Goal: Task Accomplishment & Management: Use online tool/utility

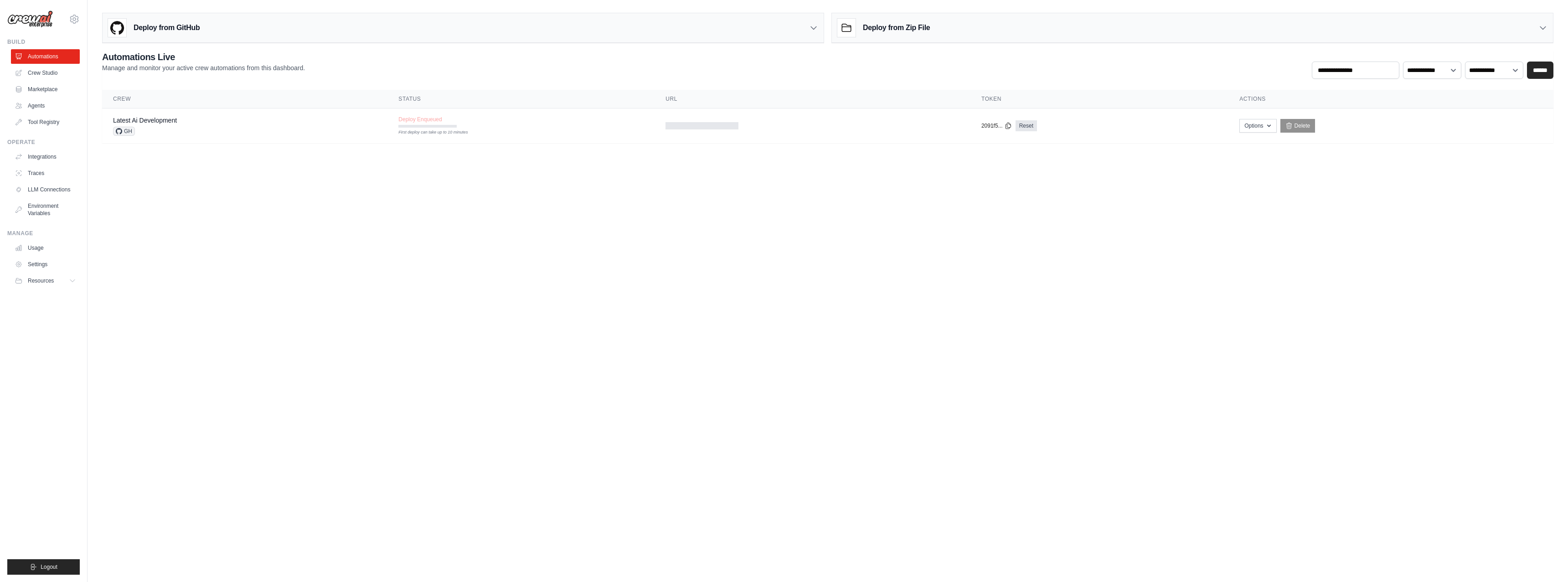
click at [234, 177] on body "[EMAIL_ADDRESS][DOMAIN_NAME] Settings Build Automations Crew Studio" at bounding box center [784, 291] width 1568 height 582
click at [417, 263] on body "rustemabd@gmail.com Settings Build Automations Crew Studio" at bounding box center [784, 291] width 1568 height 582
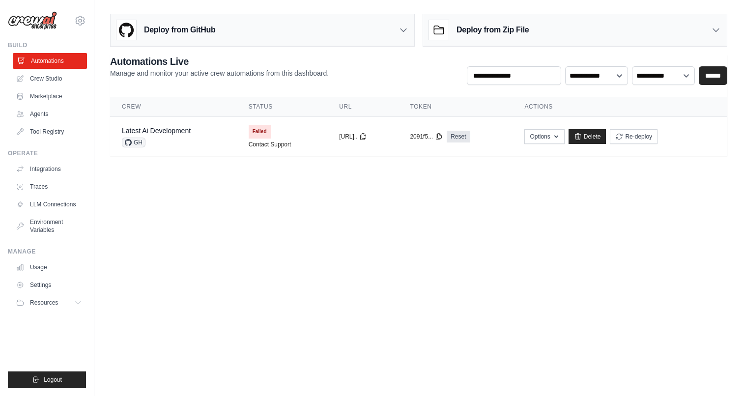
click at [45, 62] on link "Automations" at bounding box center [50, 61] width 74 height 16
click at [560, 138] on icon "button" at bounding box center [556, 136] width 8 height 8
click at [396, 174] on main "**********" at bounding box center [418, 89] width 649 height 178
click at [367, 135] on icon at bounding box center [363, 136] width 8 height 8
click at [259, 129] on span "Failed" at bounding box center [260, 132] width 22 height 14
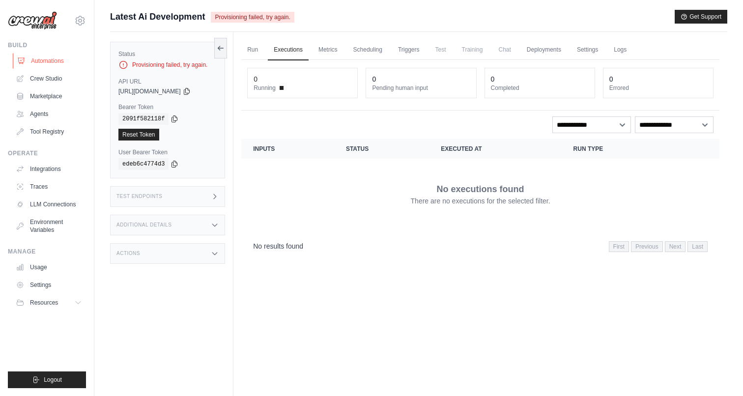
click at [45, 63] on link "Automations" at bounding box center [50, 61] width 74 height 16
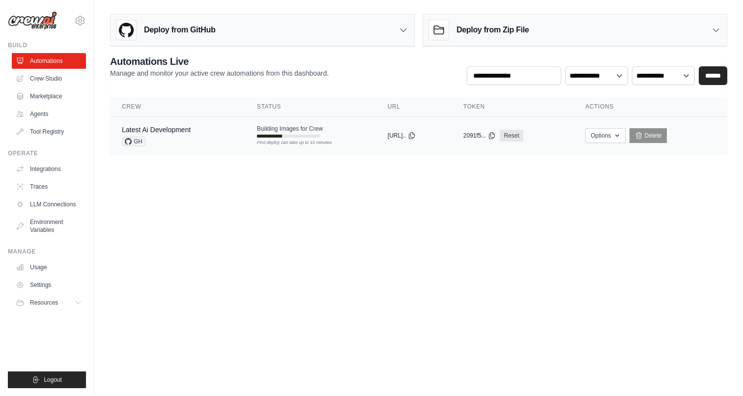
click at [267, 137] on div at bounding box center [269, 136] width 25 height 3
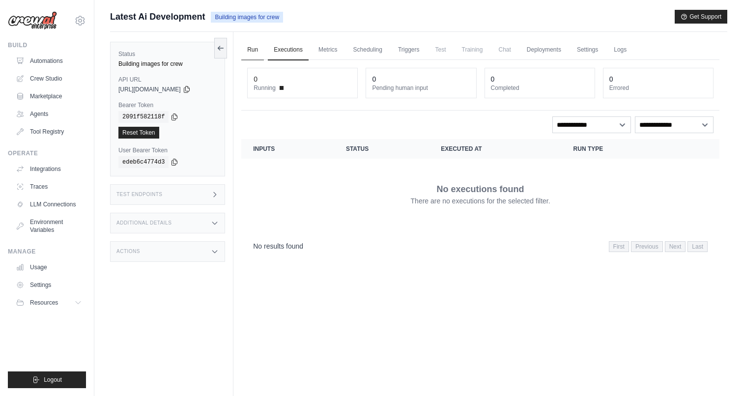
click at [255, 50] on link "Run" at bounding box center [252, 50] width 23 height 21
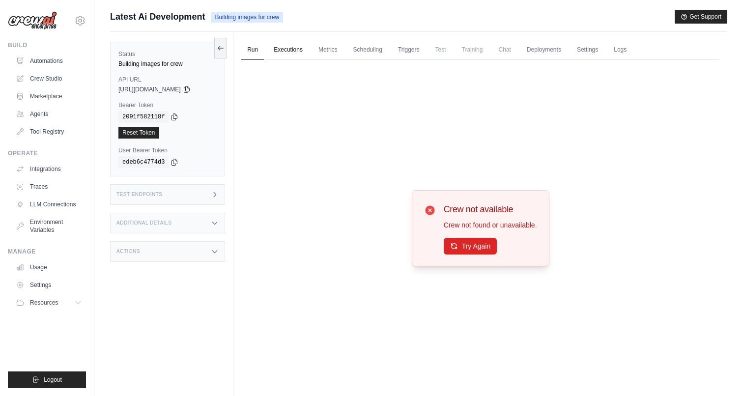
click at [295, 52] on link "Executions" at bounding box center [288, 50] width 41 height 21
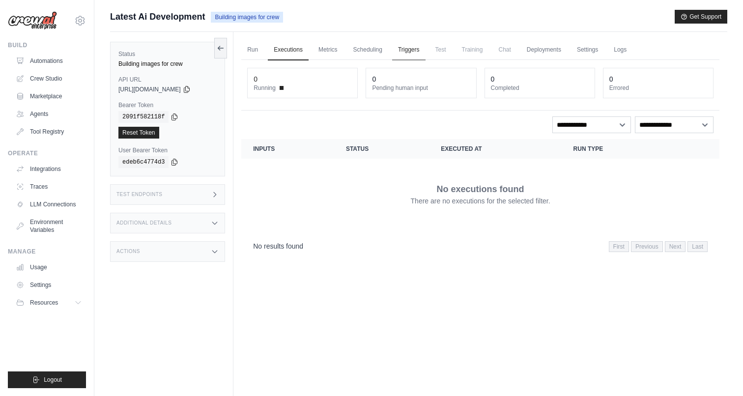
click at [407, 55] on link "Triggers" at bounding box center [408, 50] width 33 height 21
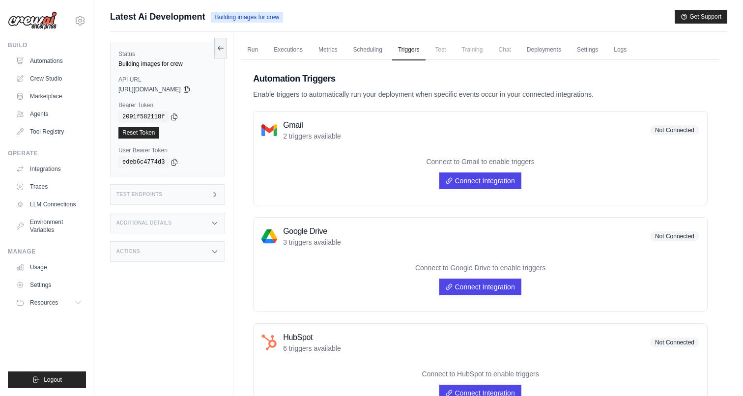
click at [440, 52] on span "Test" at bounding box center [440, 50] width 23 height 20
click at [549, 51] on link "Deployments" at bounding box center [544, 50] width 46 height 21
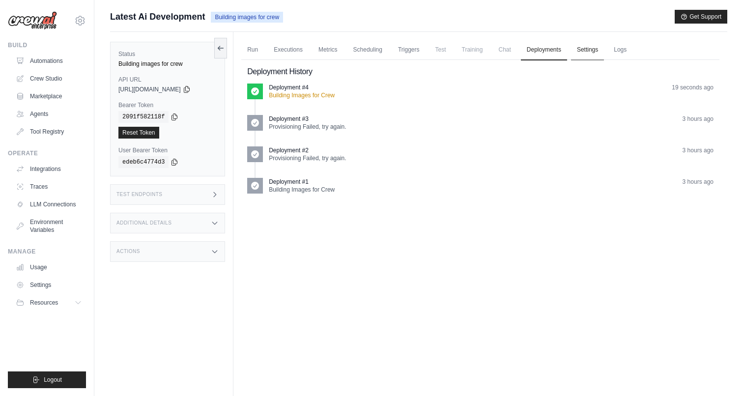
click at [589, 51] on link "Settings" at bounding box center [587, 50] width 33 height 21
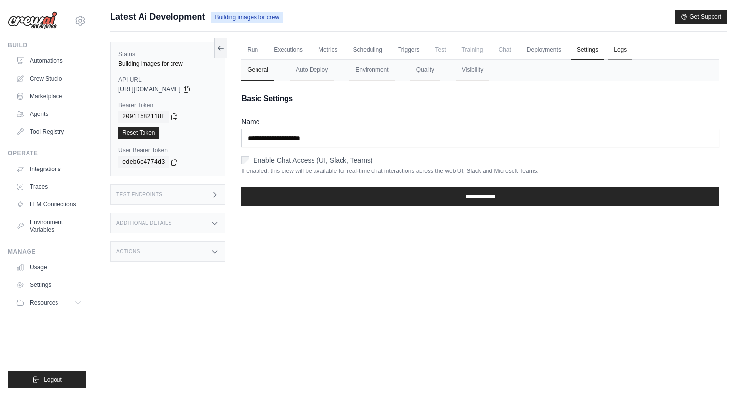
click at [622, 49] on link "Logs" at bounding box center [620, 50] width 25 height 21
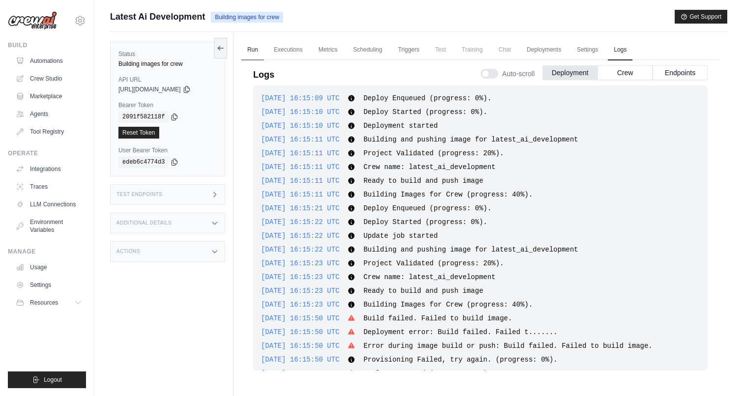
click at [252, 50] on link "Run" at bounding box center [252, 50] width 23 height 21
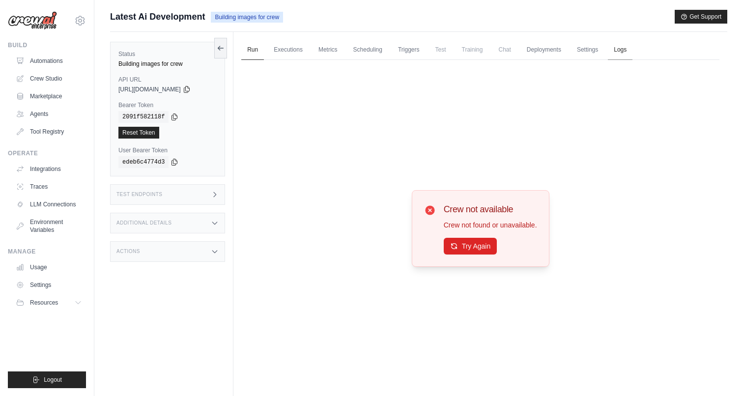
click at [628, 53] on link "Logs" at bounding box center [620, 50] width 25 height 21
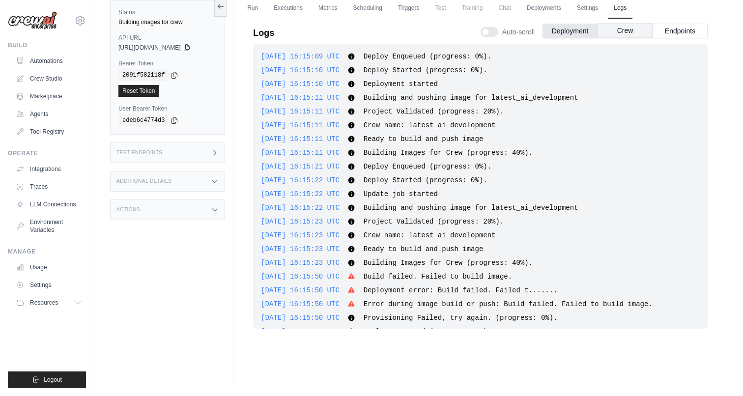
click at [632, 32] on button "Crew" at bounding box center [624, 30] width 55 height 15
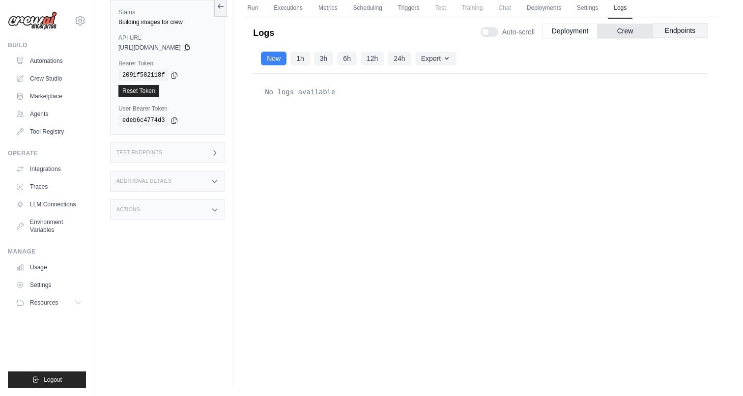
click at [679, 28] on button "Endpoints" at bounding box center [679, 30] width 55 height 15
